Goal: Book appointment/travel/reservation

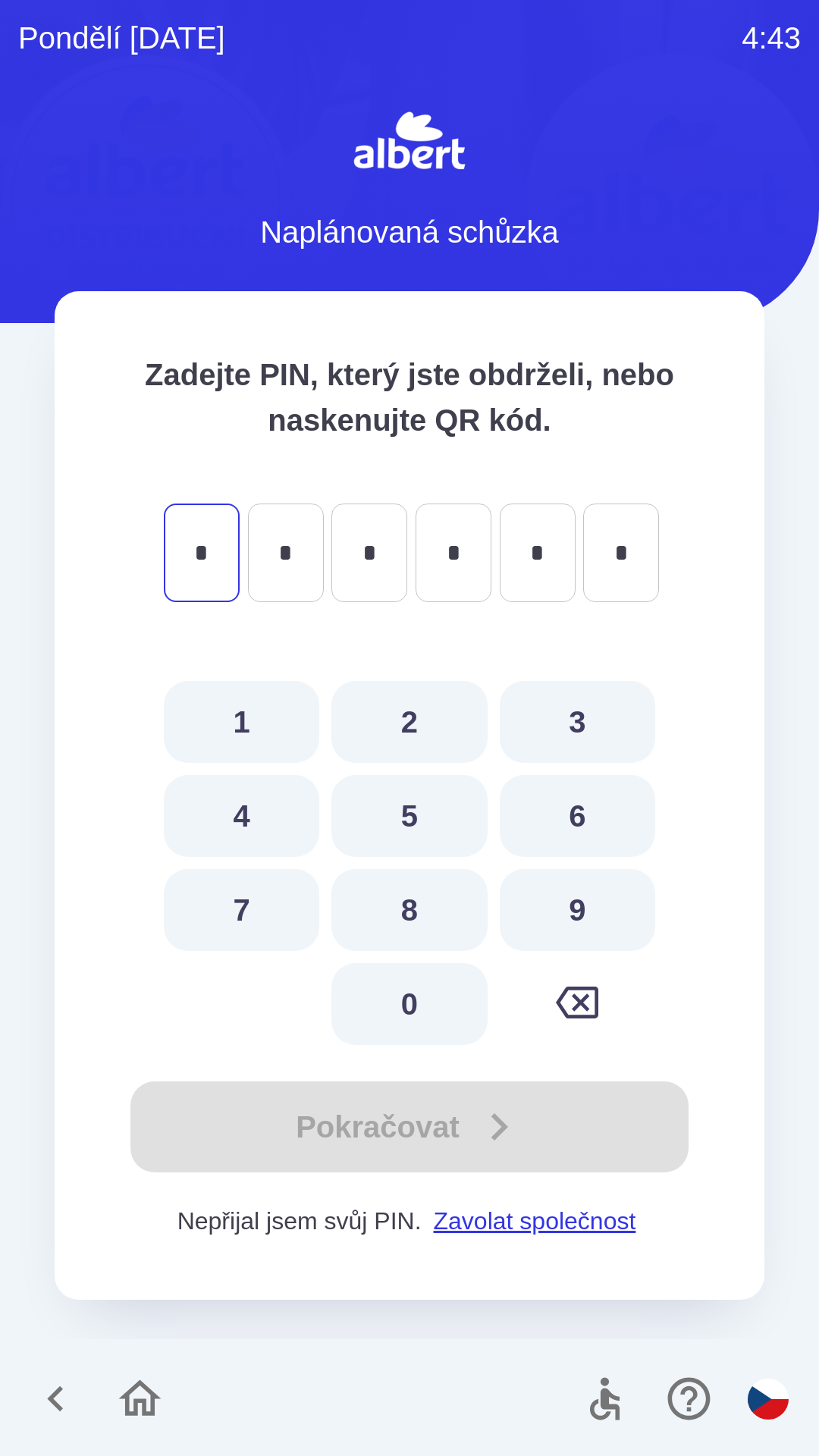
click at [57, 1396] on icon "button" at bounding box center [56, 1399] width 51 height 51
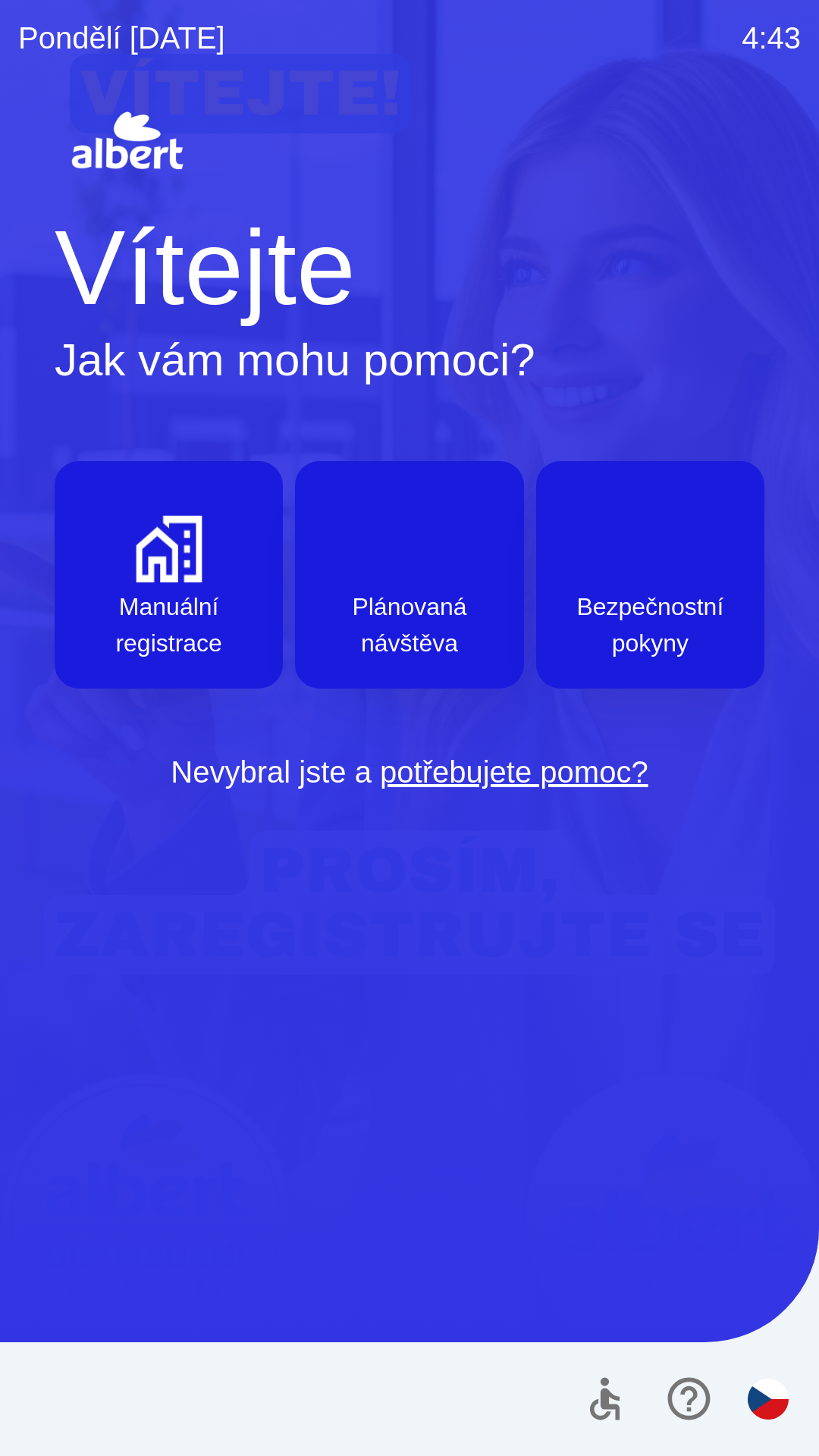
click at [154, 552] on img "button" at bounding box center [169, 549] width 67 height 67
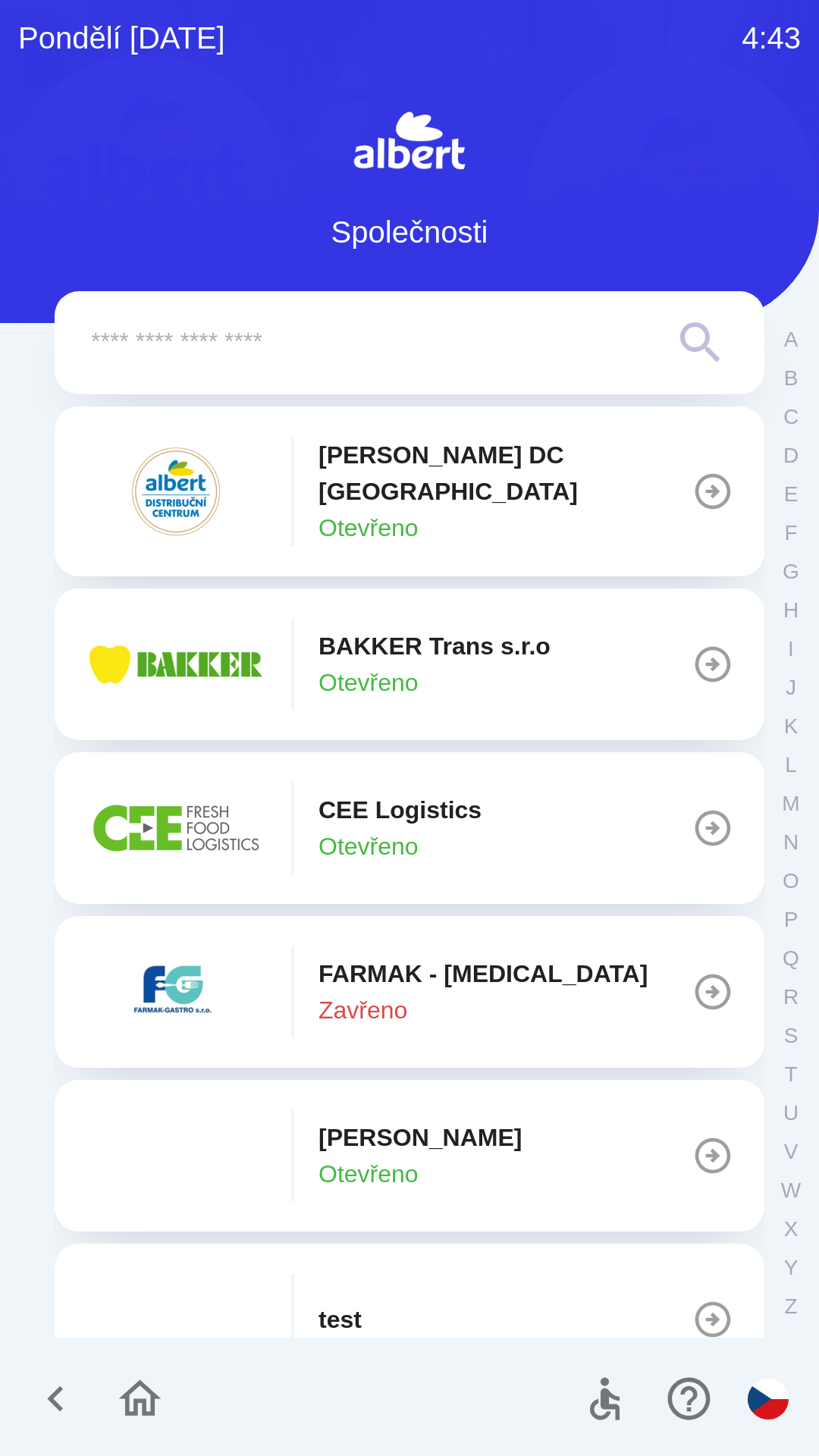
click at [195, 644] on img "button" at bounding box center [176, 665] width 182 height 91
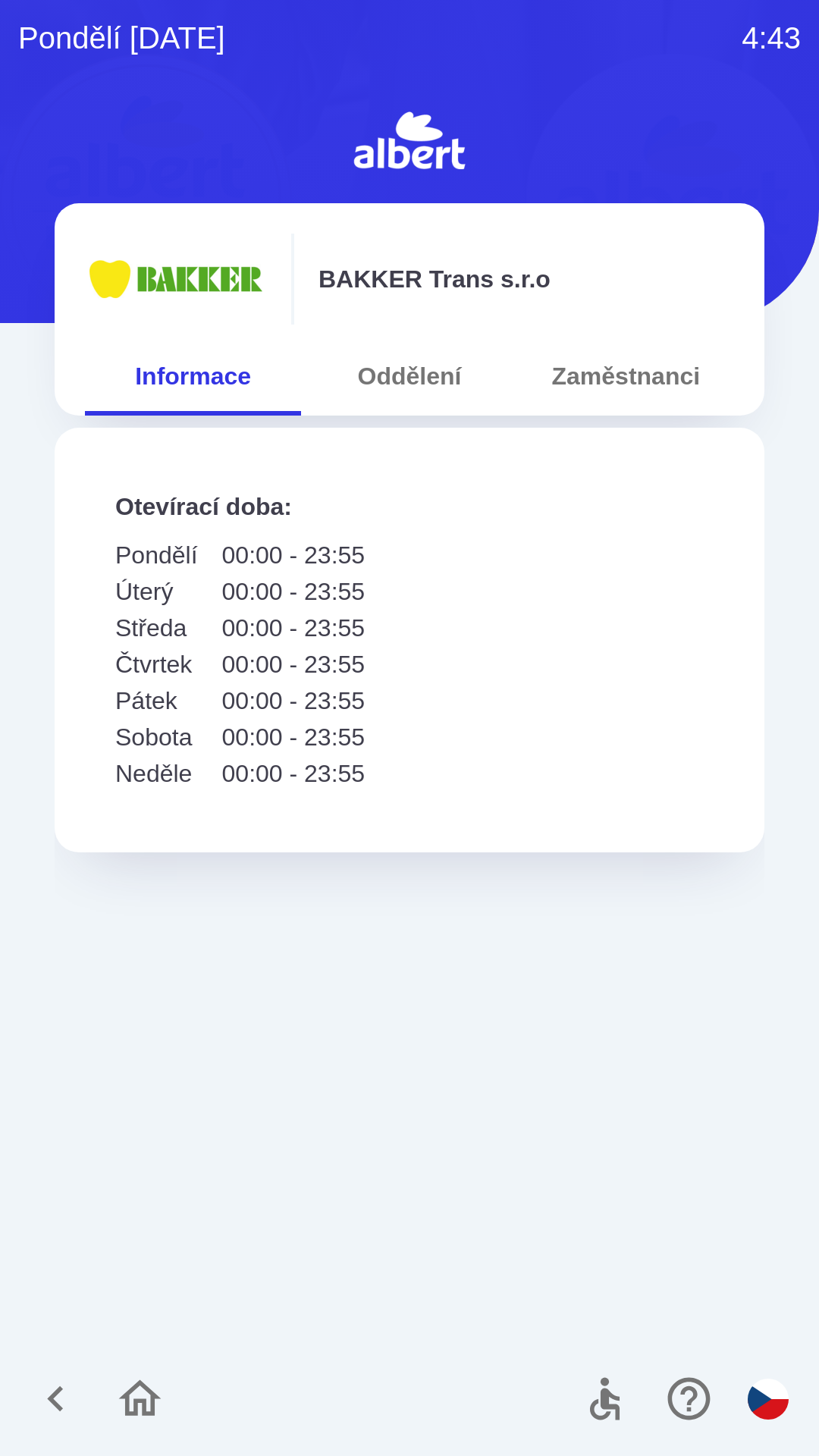
click at [387, 361] on button "Oddělení" at bounding box center [408, 376] width 216 height 55
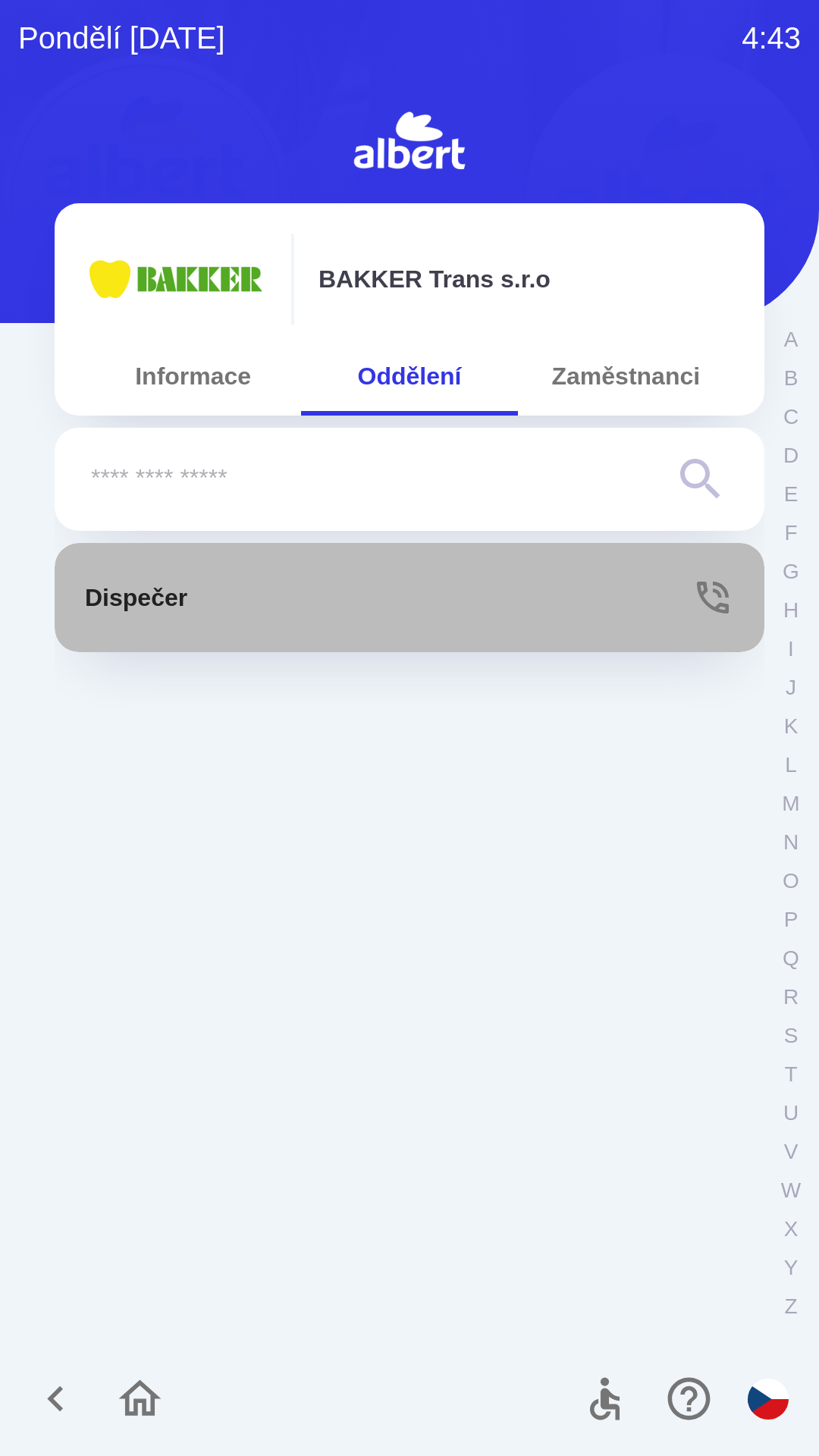
click at [680, 591] on button "Dispečer" at bounding box center [409, 597] width 709 height 109
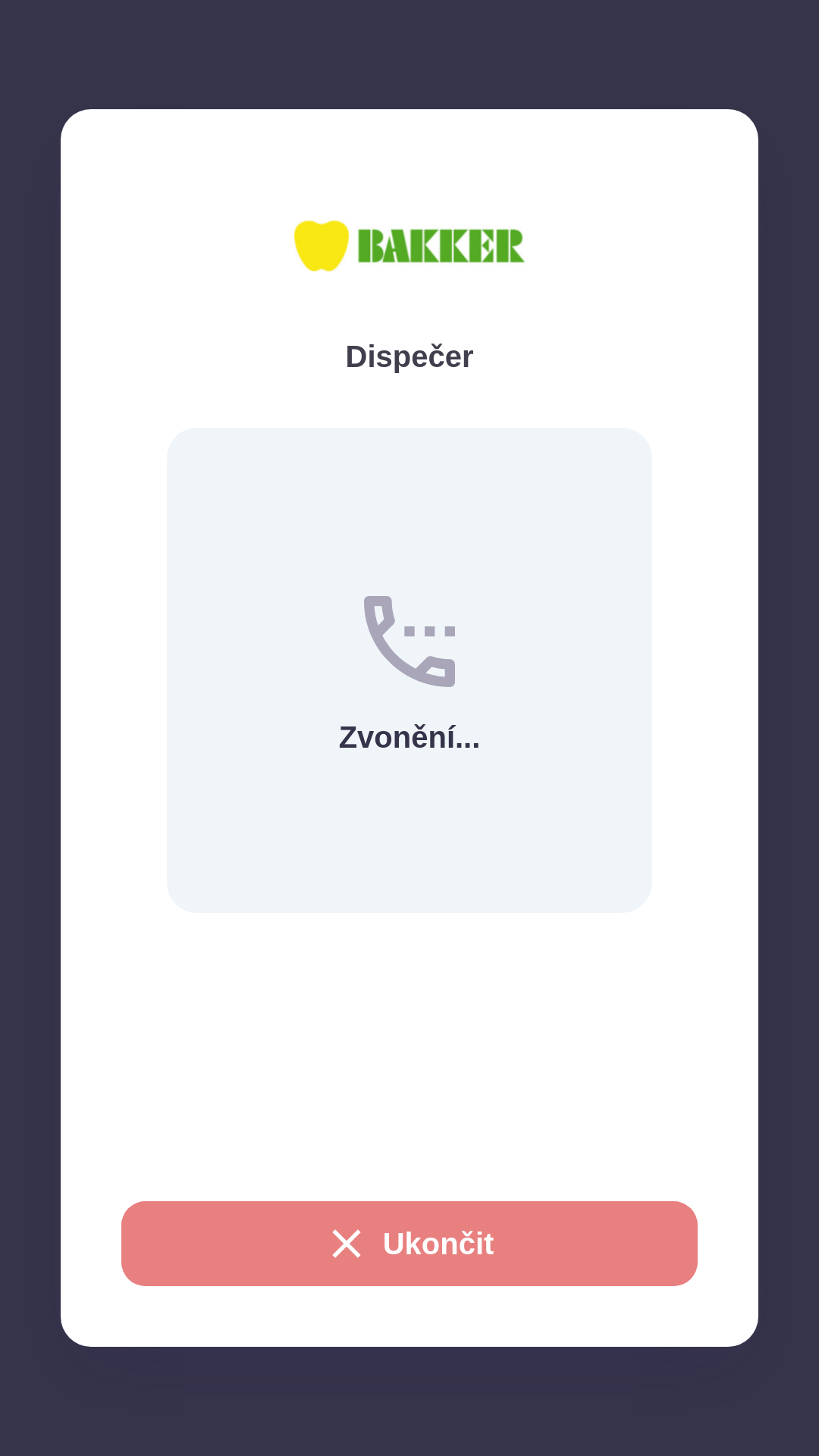
click at [363, 1280] on button "Ukončit" at bounding box center [409, 1244] width 576 height 85
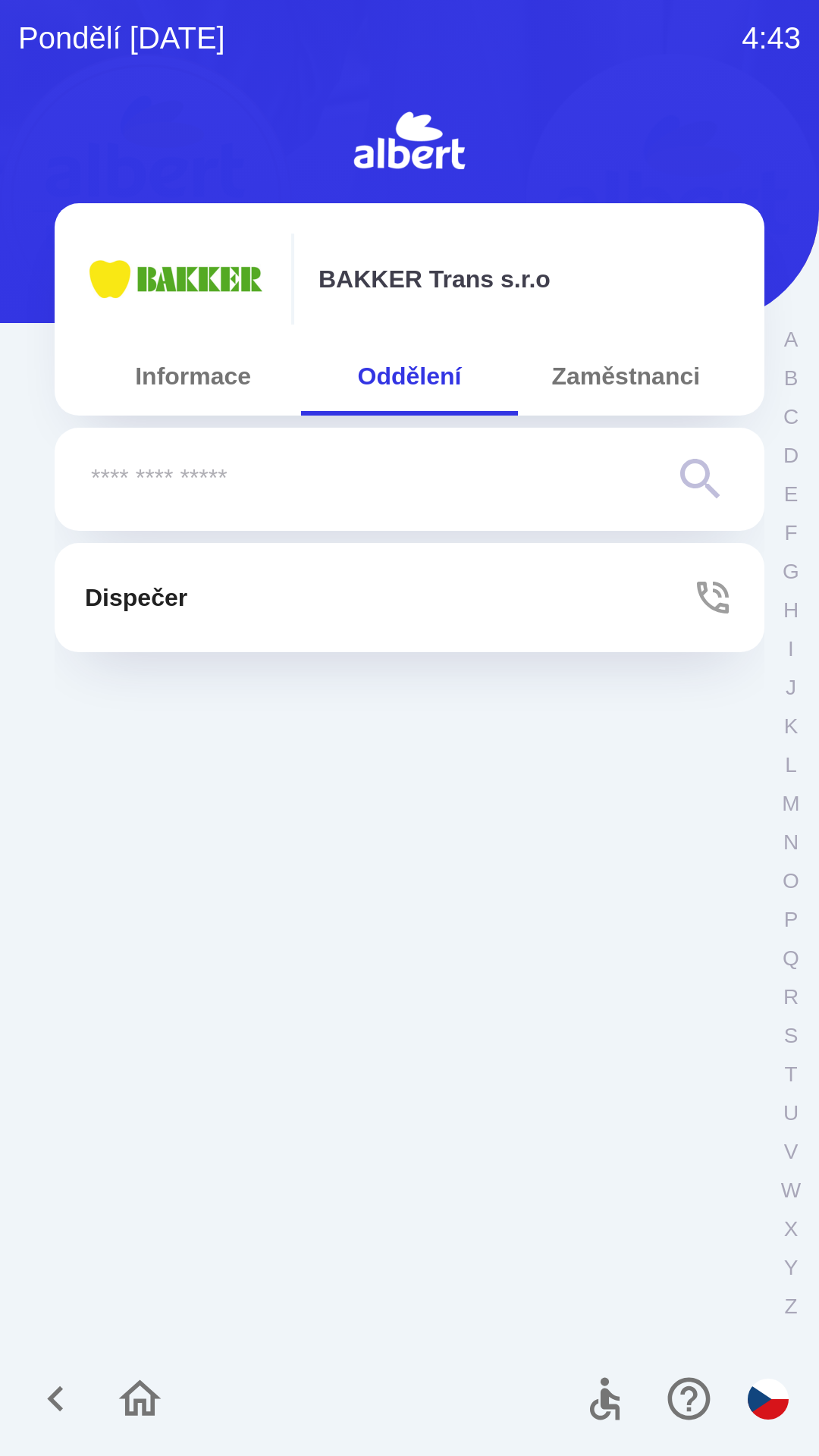
click at [229, 593] on button "Dispečer" at bounding box center [409, 597] width 709 height 109
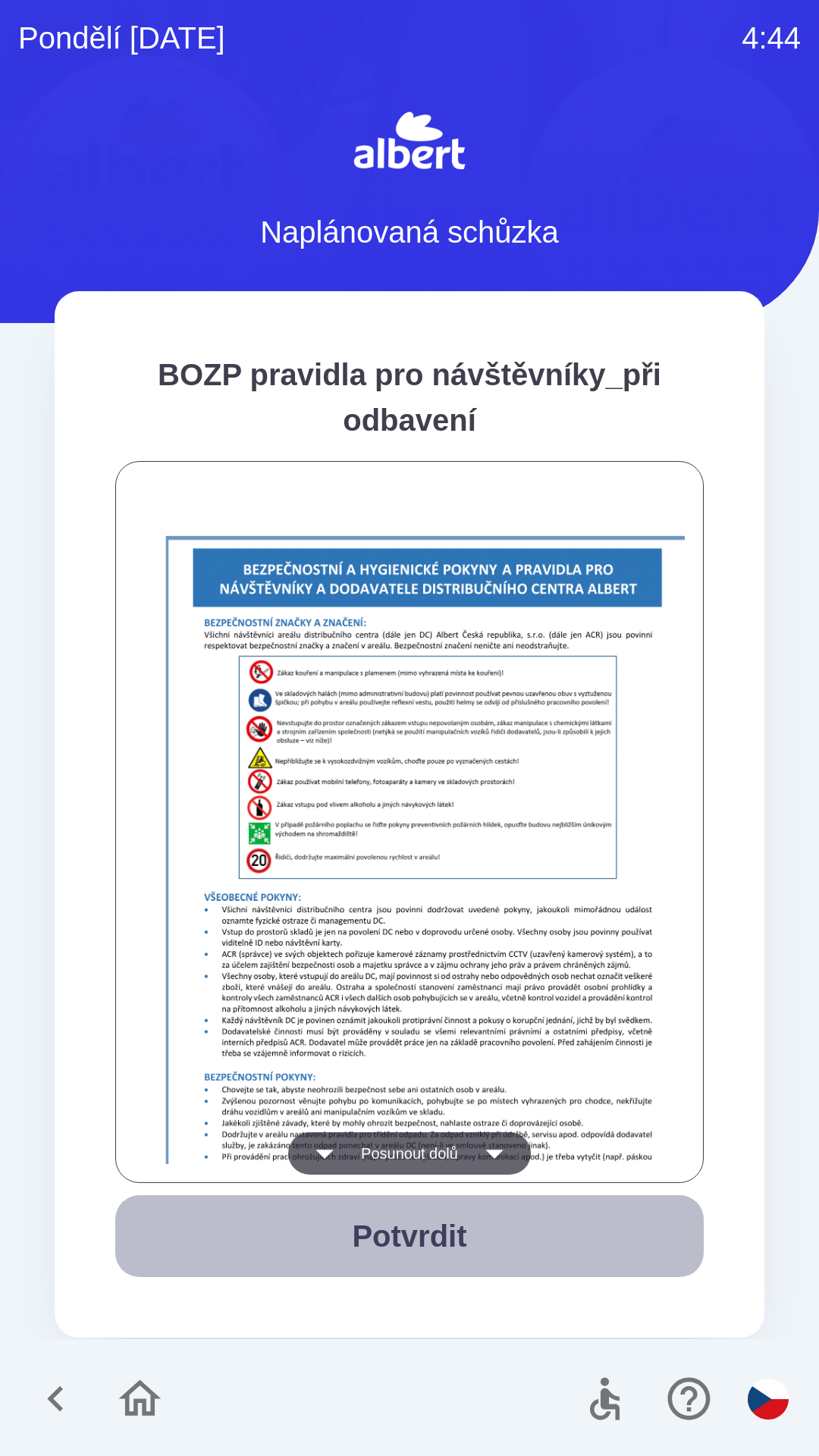
click at [399, 1236] on button "Potvrdit" at bounding box center [409, 1236] width 589 height 82
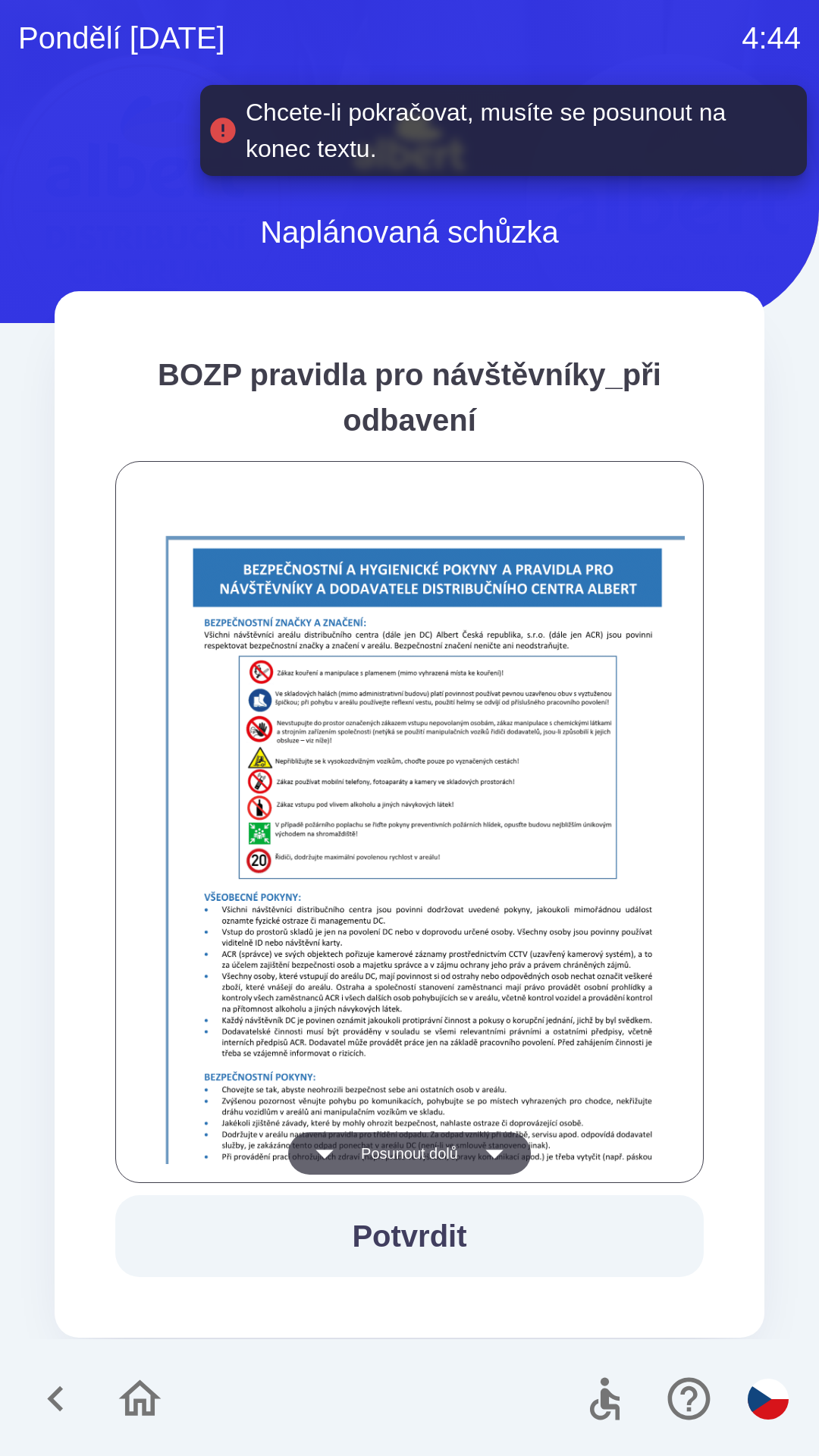
click at [489, 1007] on img at bounding box center [428, 926] width 589 height 832
click at [487, 1141] on icon "button" at bounding box center [494, 1153] width 43 height 43
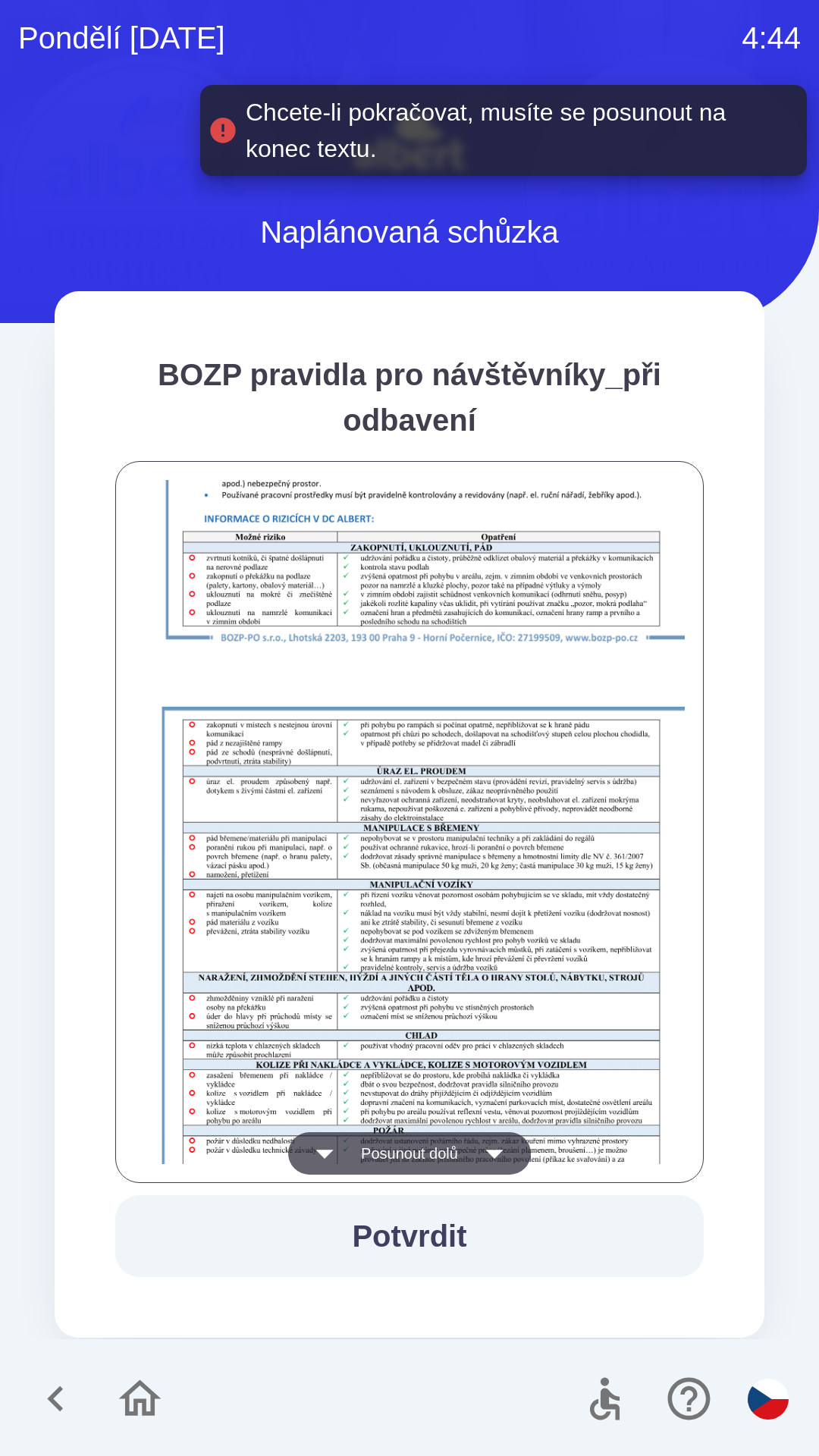
click at [503, 1160] on icon "button" at bounding box center [494, 1153] width 43 height 43
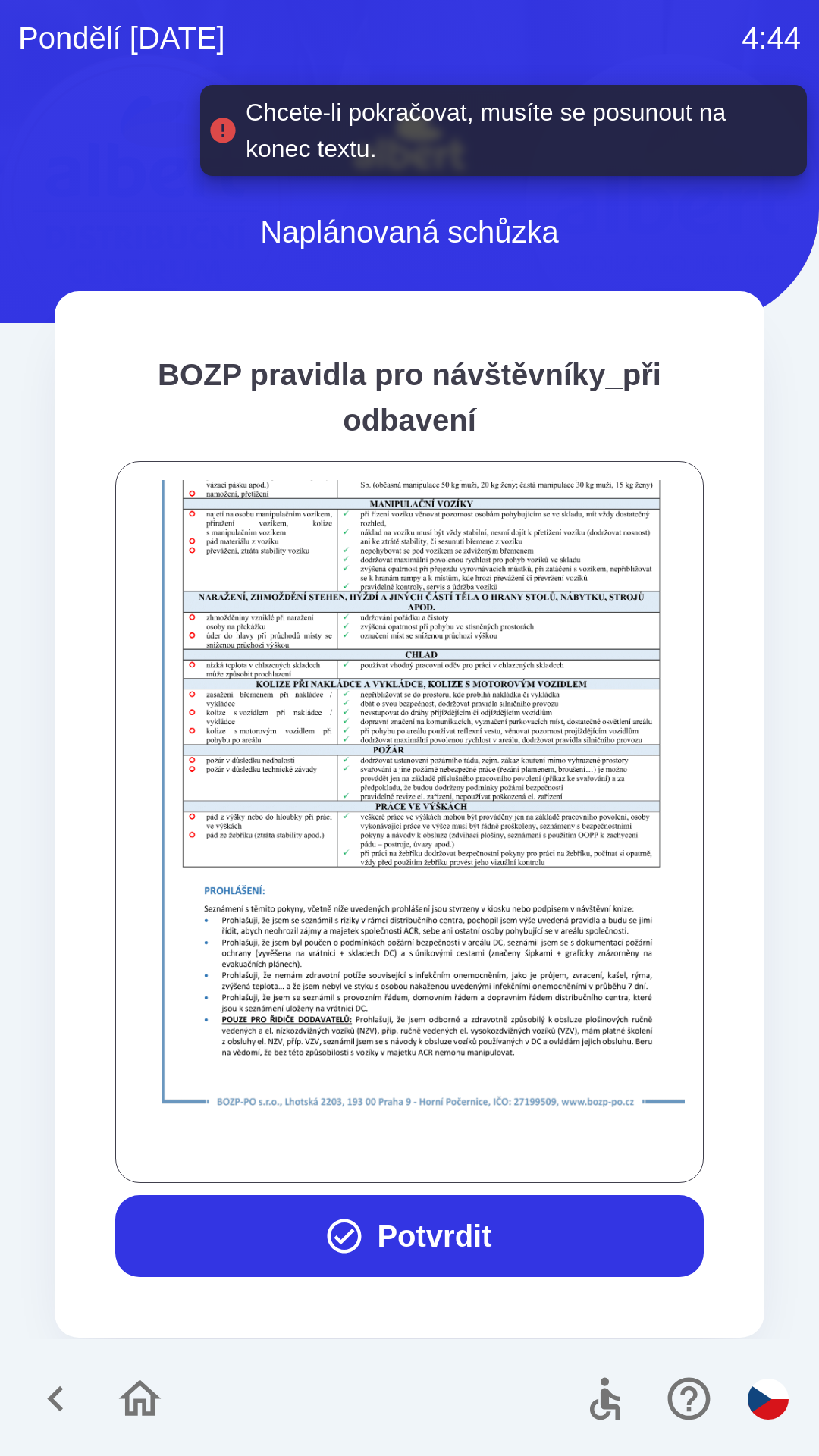
click at [494, 1143] on div at bounding box center [409, 822] width 551 height 684
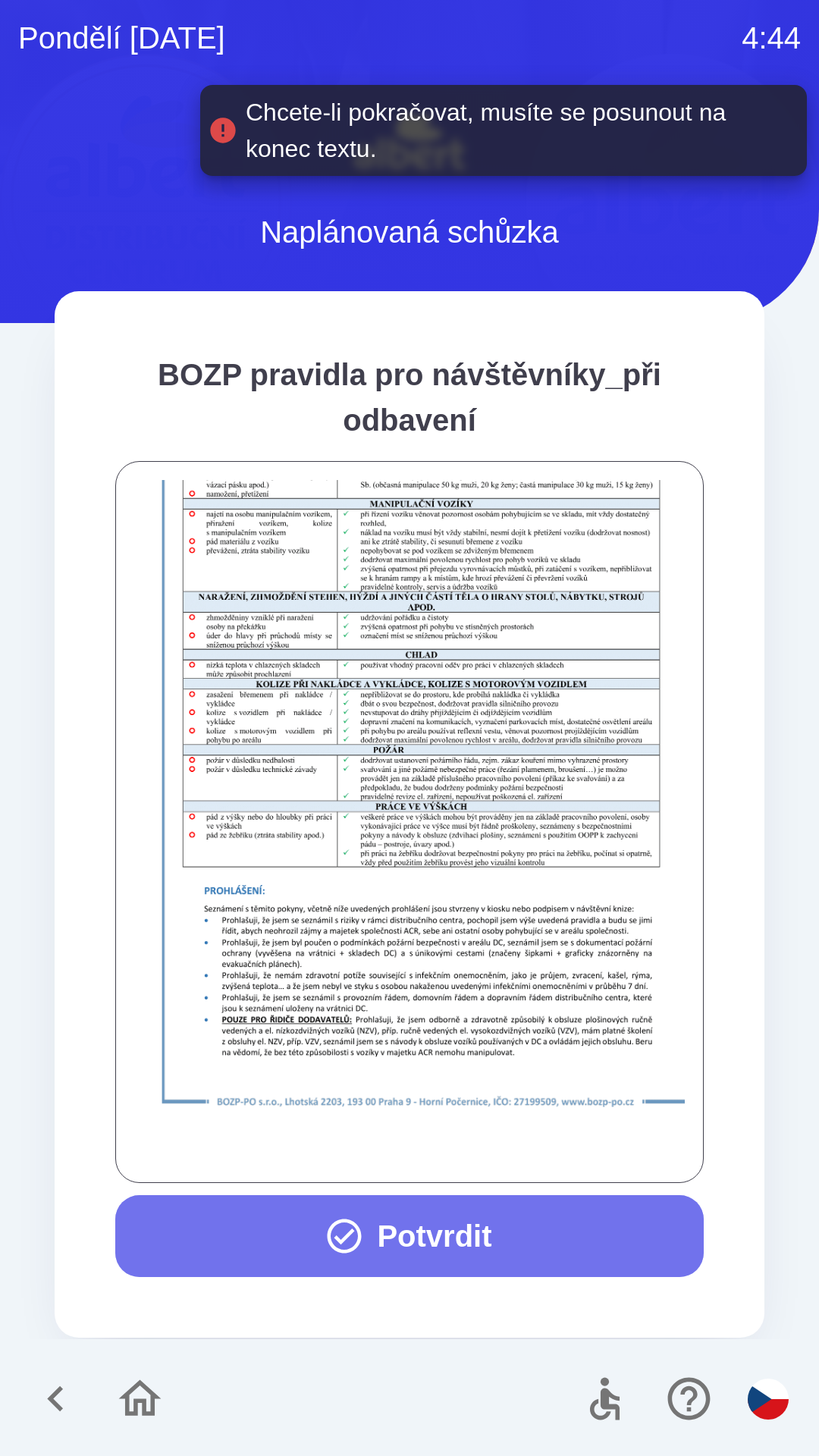
click at [347, 1241] on icon "button" at bounding box center [344, 1236] width 41 height 41
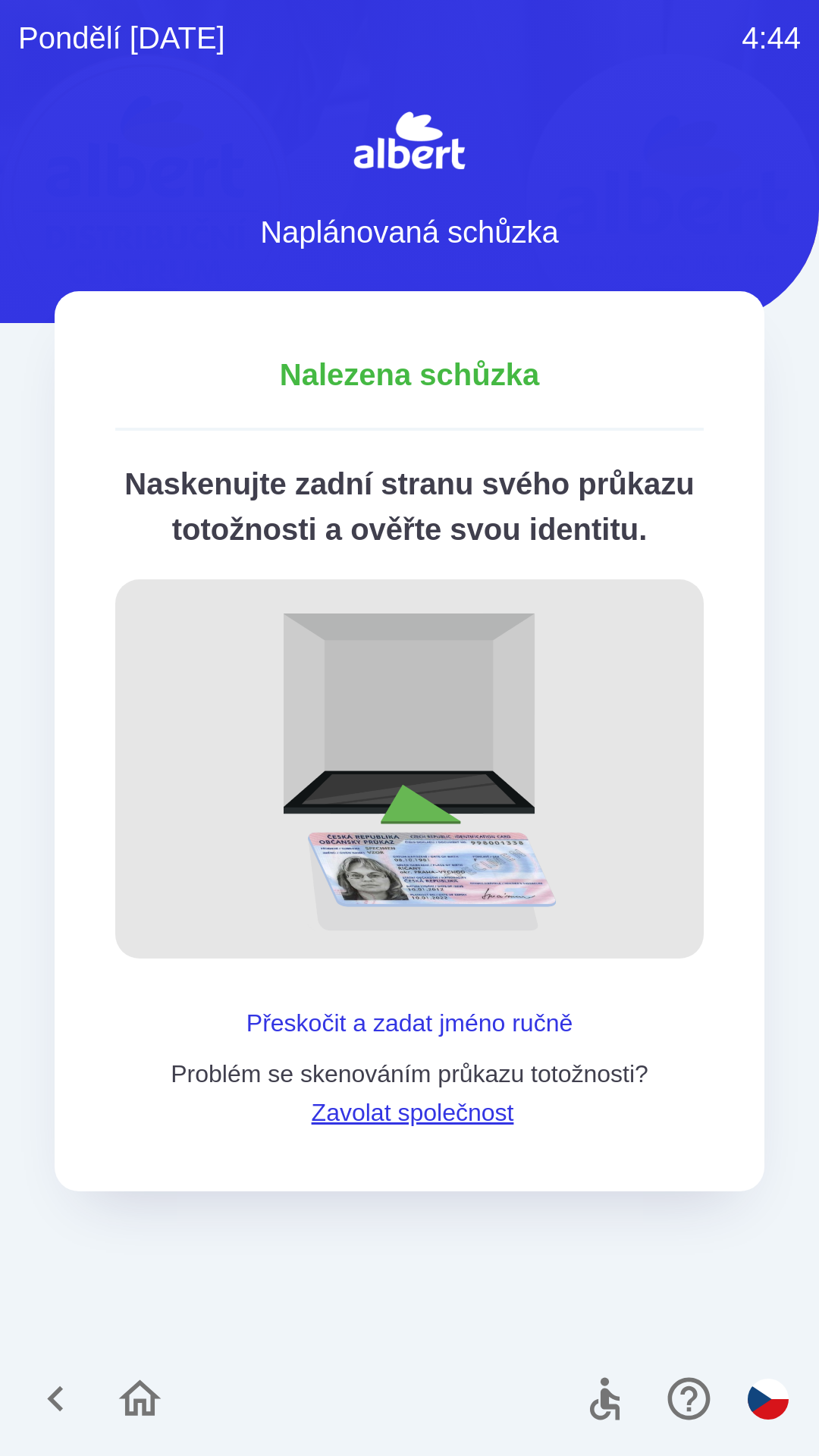
click at [431, 1041] on button "Přeskočit a zadat jméno ručně" at bounding box center [409, 1023] width 338 height 36
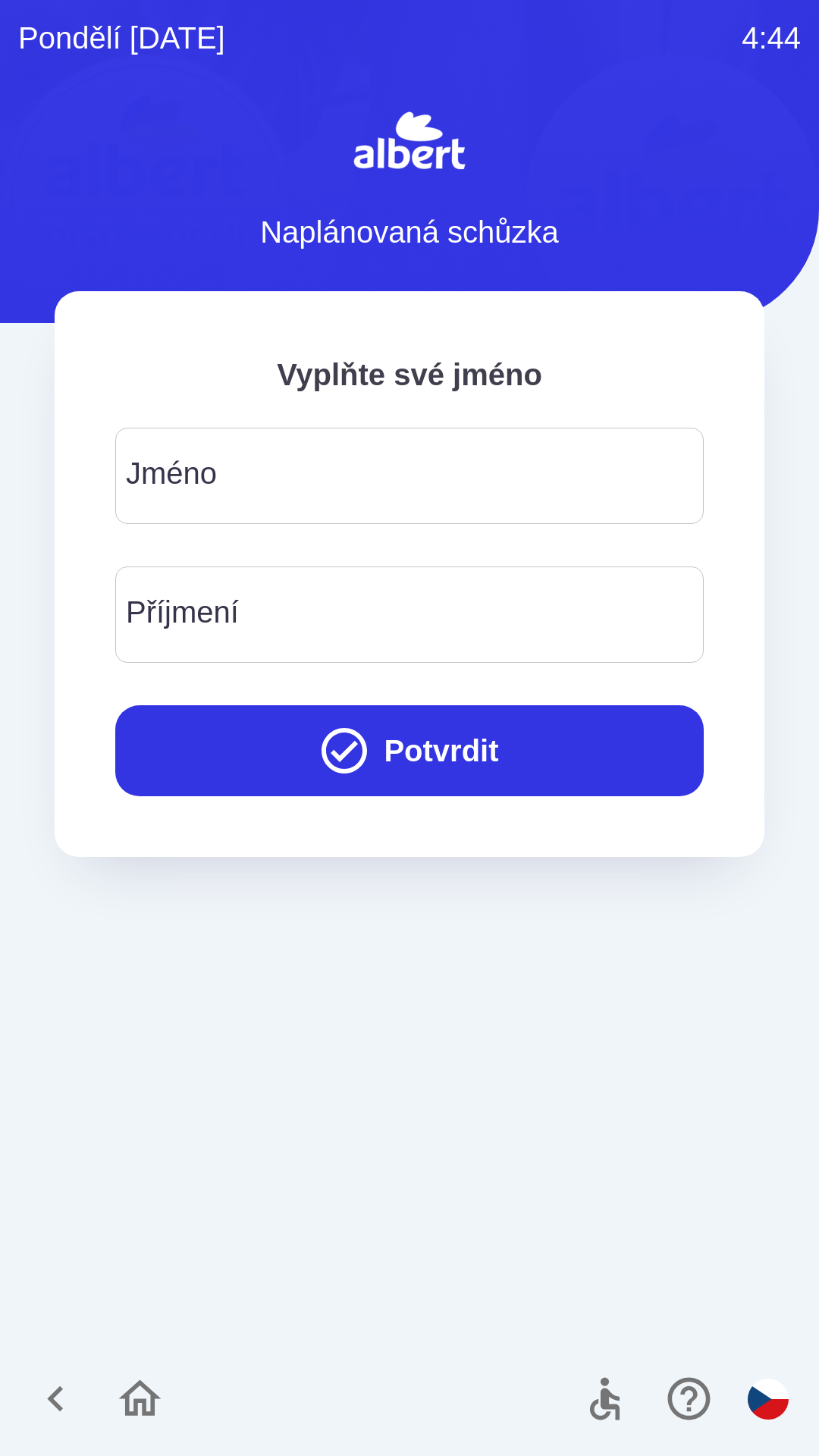
click at [258, 476] on input "Jméno" at bounding box center [410, 475] width 552 height 60
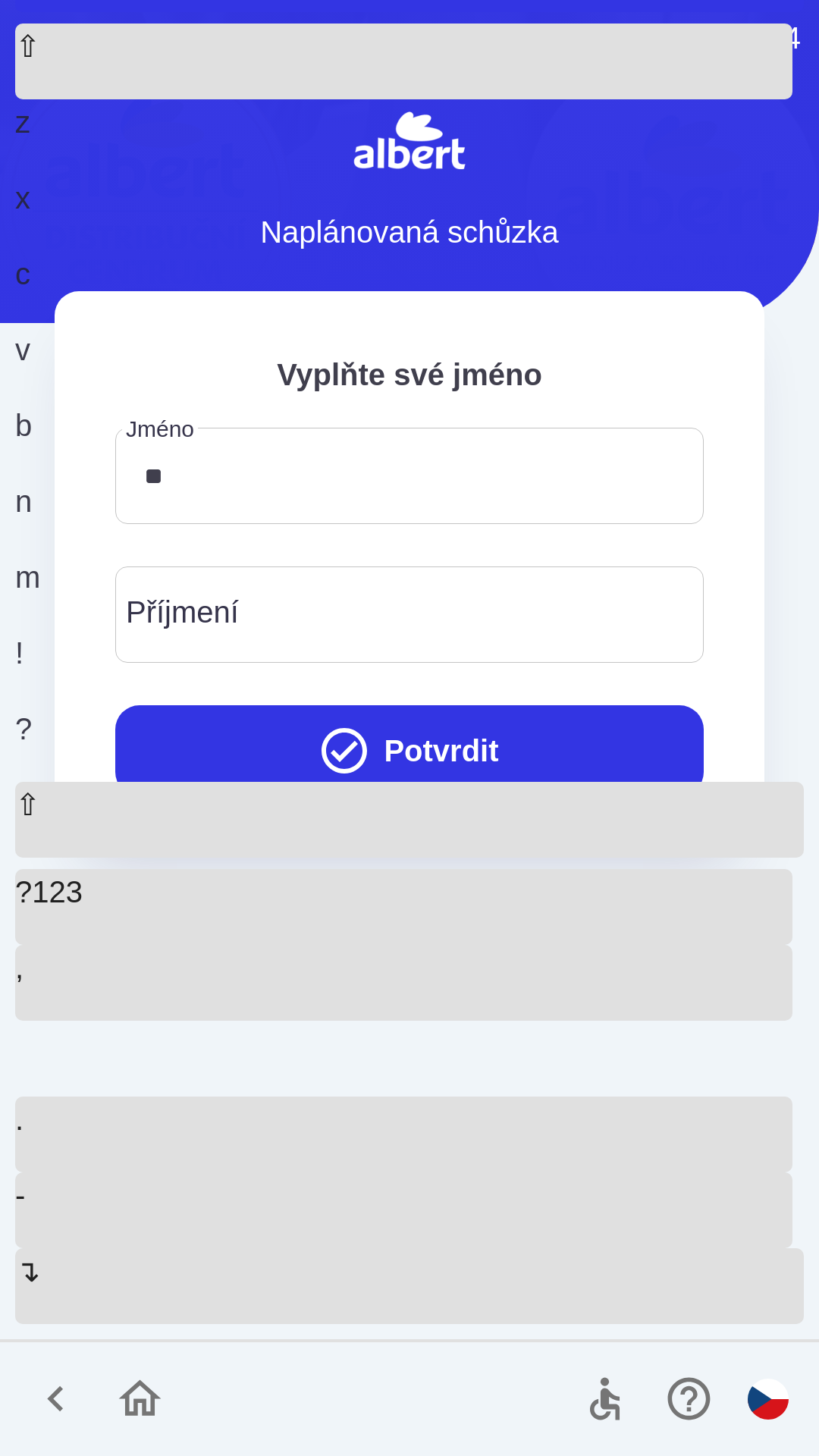
click at [540, 631] on div "m" at bounding box center [404, 592] width 777 height 76
type input "*****"
click at [477, 554] on div "n" at bounding box center [404, 516] width 777 height 76
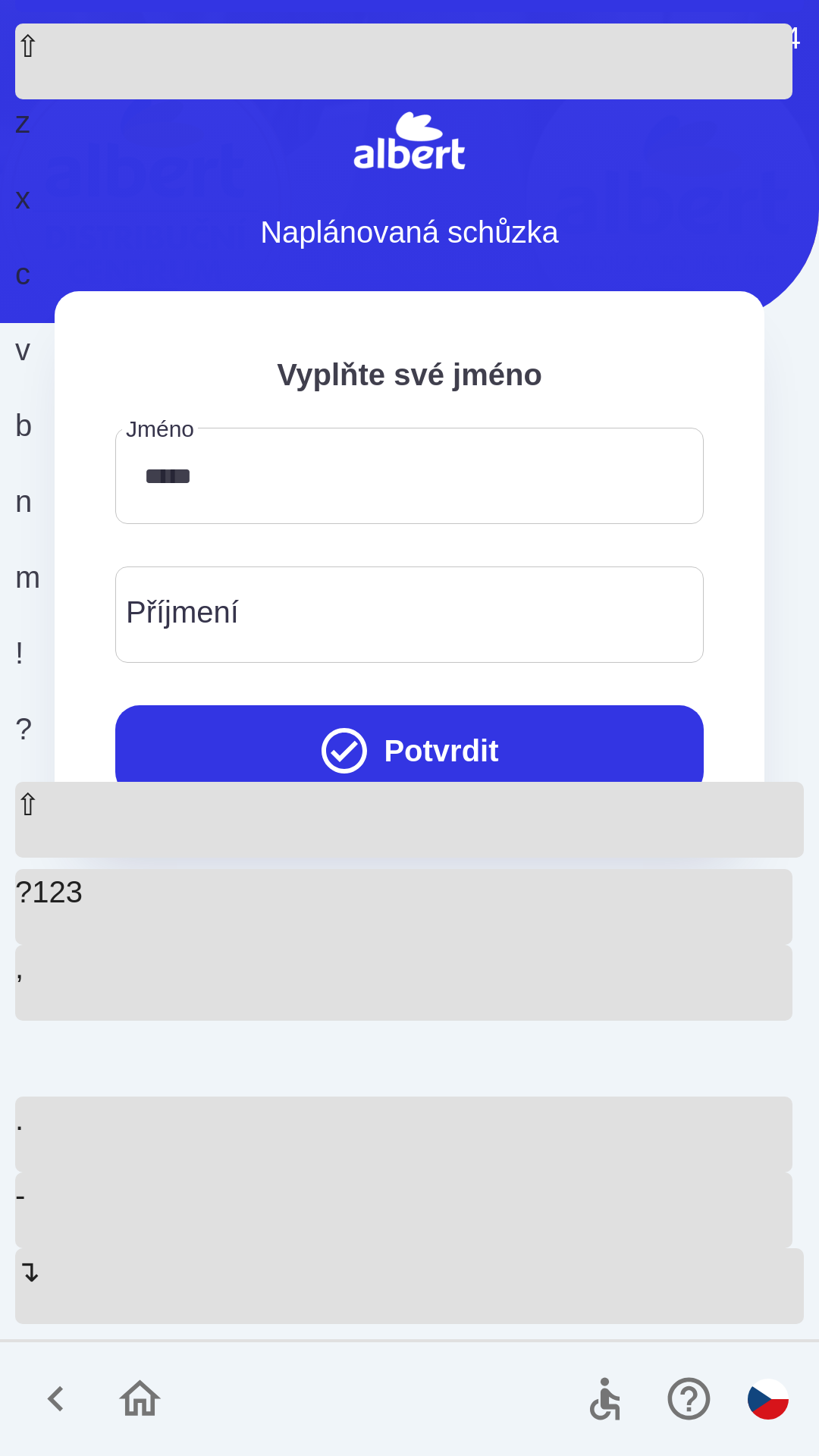
click at [273, 607] on input "Příjmení" at bounding box center [410, 614] width 552 height 60
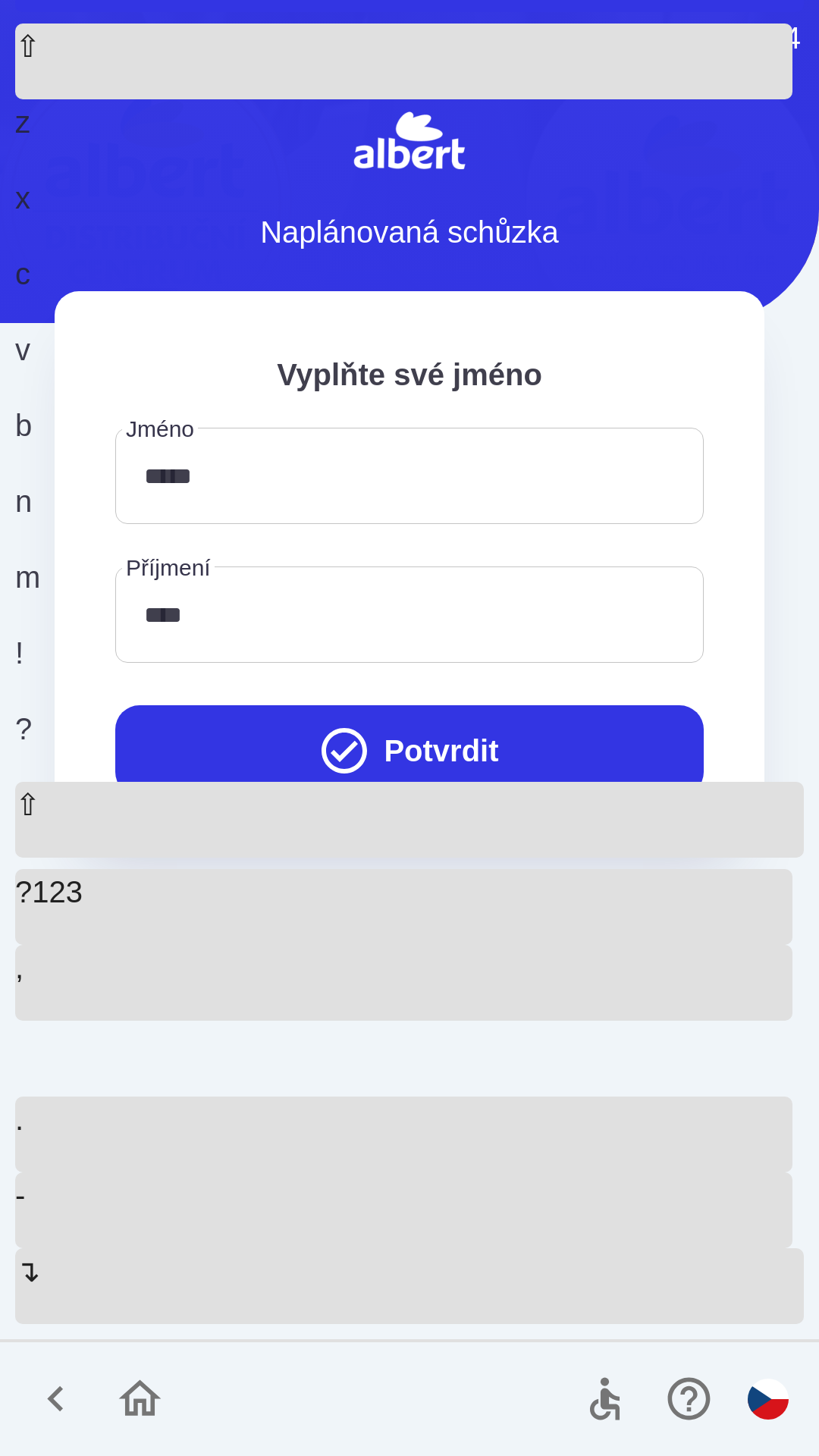
type input "******"
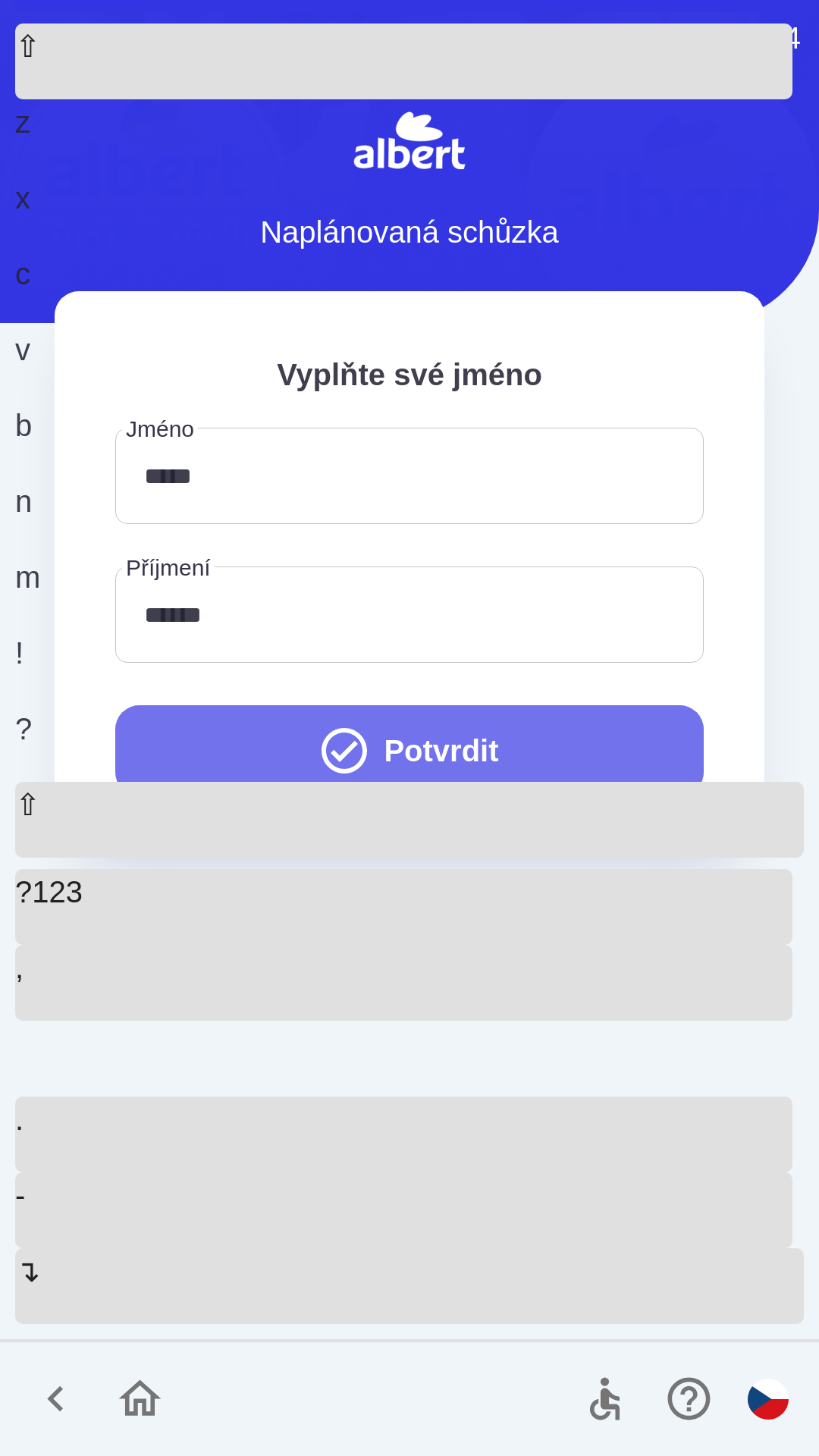
click at [382, 751] on button "Potvrdit" at bounding box center [409, 751] width 589 height 91
